Goal: Task Accomplishment & Management: Use online tool/utility

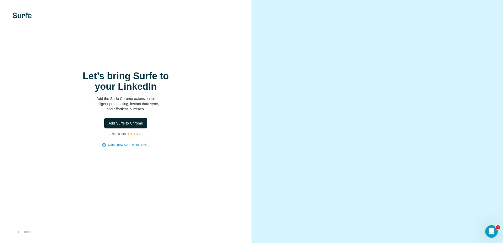
click at [137, 124] on span "Add Surfe to Chrome" at bounding box center [125, 123] width 35 height 5
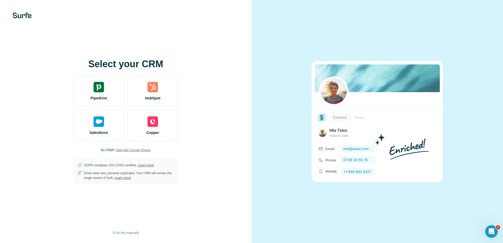
click at [128, 151] on span "Start with Google Sheets" at bounding box center [133, 150] width 35 height 5
